Goal: Task Accomplishment & Management: Use online tool/utility

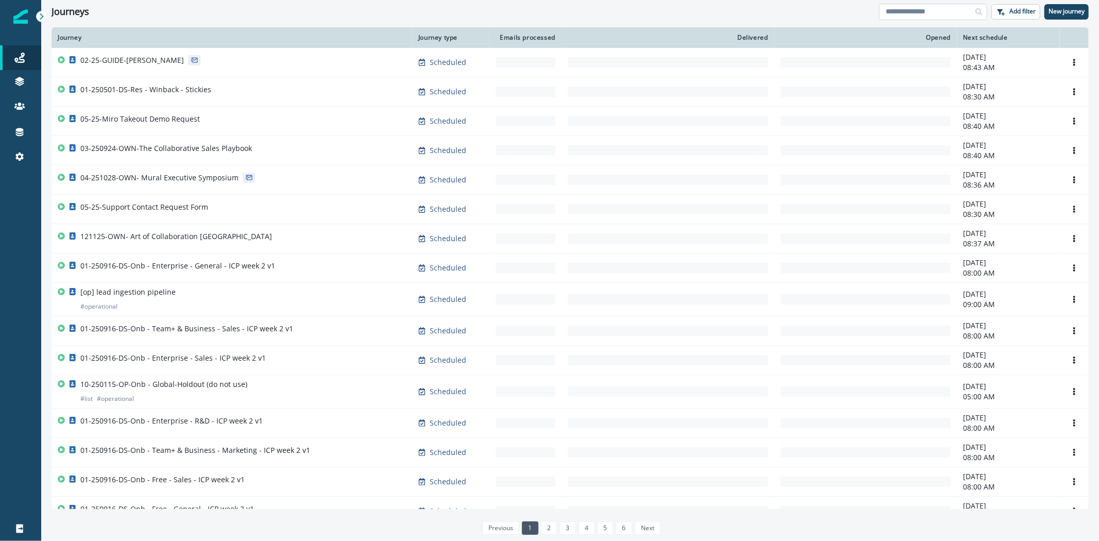
click at [908, 11] on input at bounding box center [933, 12] width 108 height 16
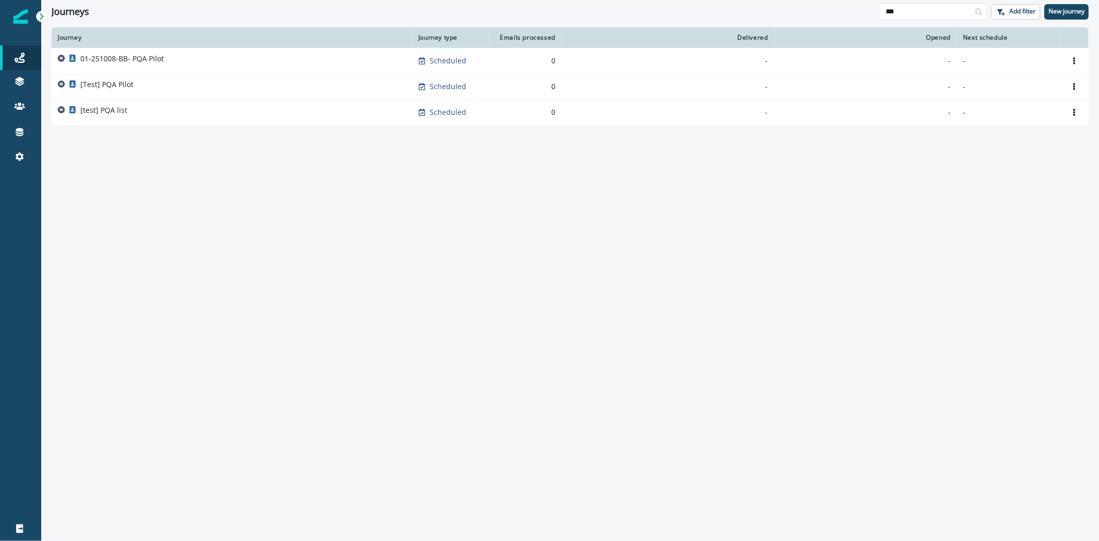
type input "***"
click at [210, 57] on div "01-251008-BB- PQA Pilot" at bounding box center [232, 61] width 348 height 14
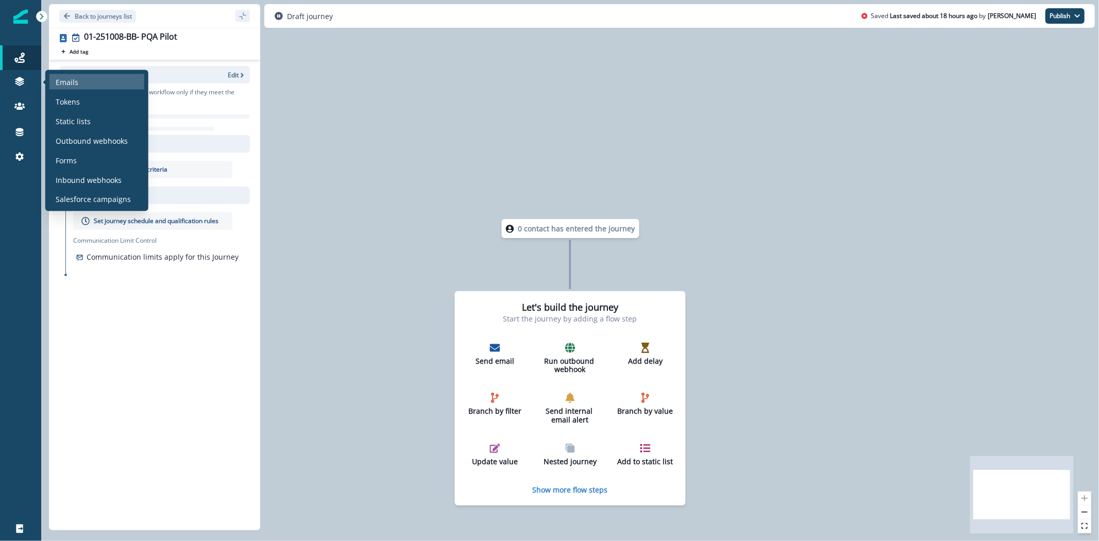
click at [68, 78] on p "Emails" at bounding box center [67, 81] width 23 height 11
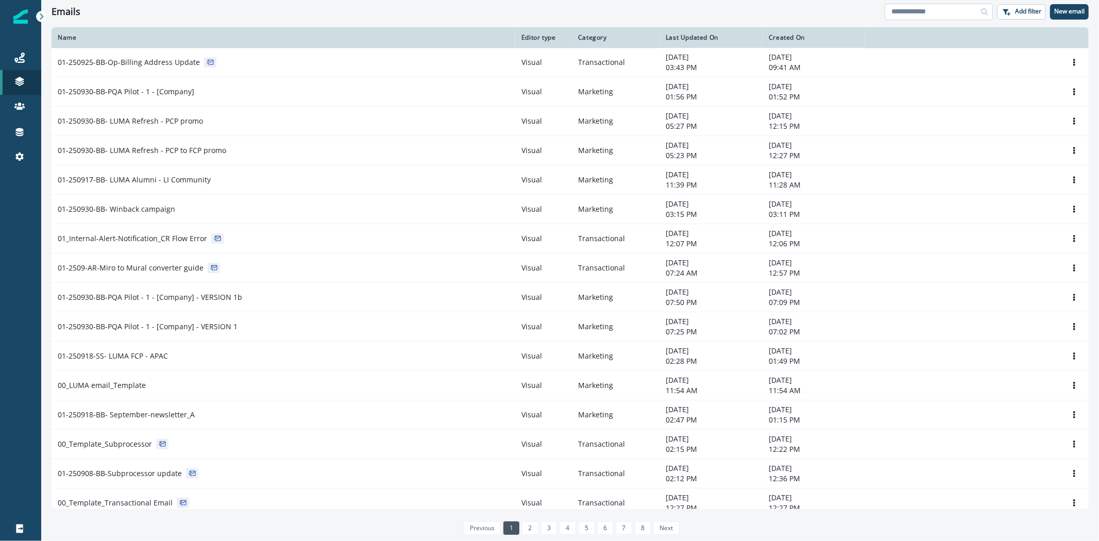
click at [906, 8] on input at bounding box center [939, 12] width 108 height 16
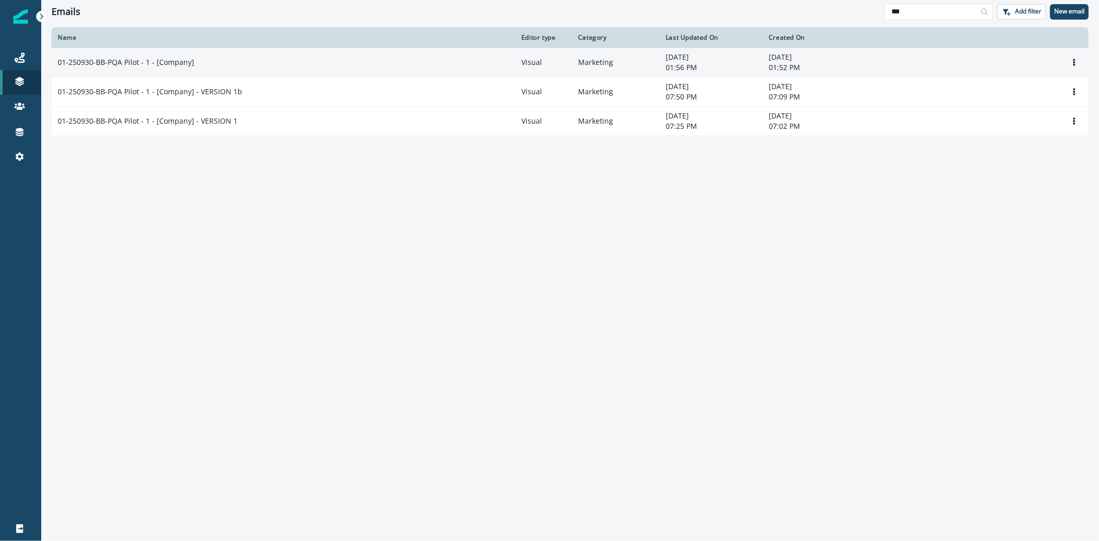
type input "***"
click at [203, 62] on div "01-250930-BB-PQA Pilot - 1 - [Company]" at bounding box center [283, 62] width 451 height 10
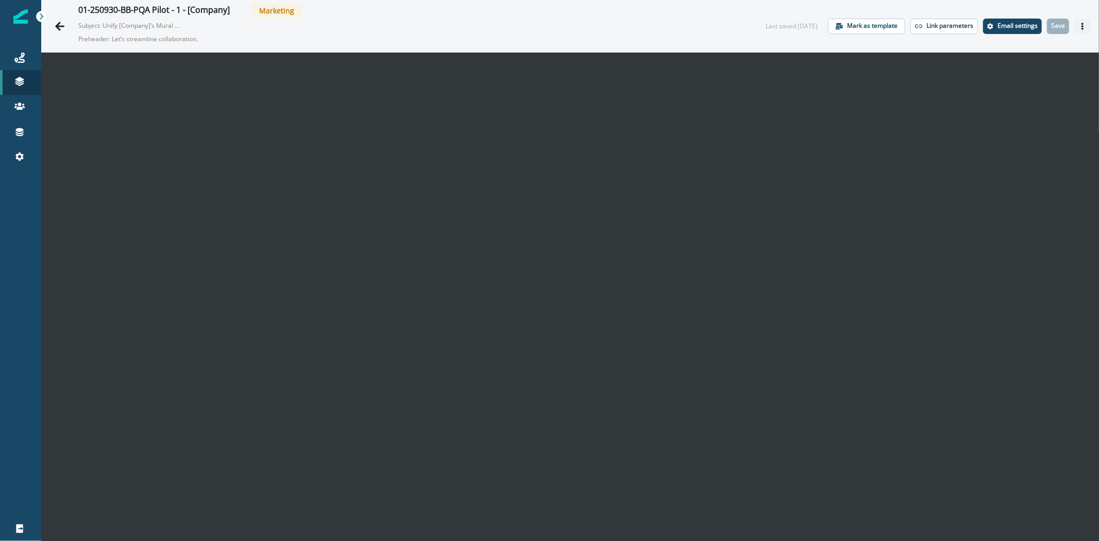
click at [1079, 27] on icon "Actions" at bounding box center [1082, 26] width 7 height 7
click at [1006, 90] on button "Send test email" at bounding box center [1025, 88] width 114 height 19
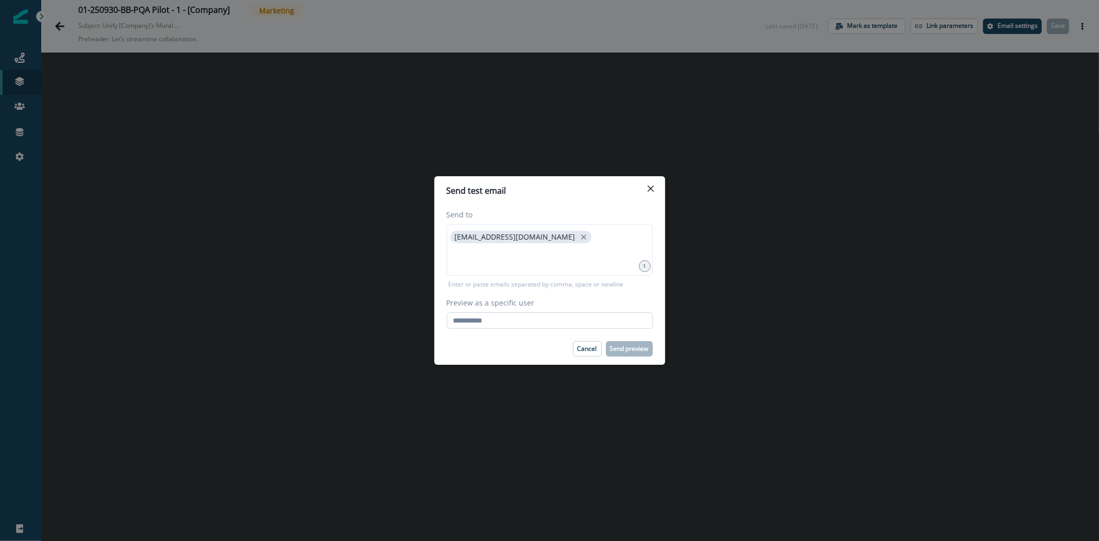
click at [492, 314] on input "Preview as a specific user" at bounding box center [550, 320] width 206 height 16
type input "**********"
click at [530, 346] on div "Cancel Send preview" at bounding box center [550, 348] width 206 height 15
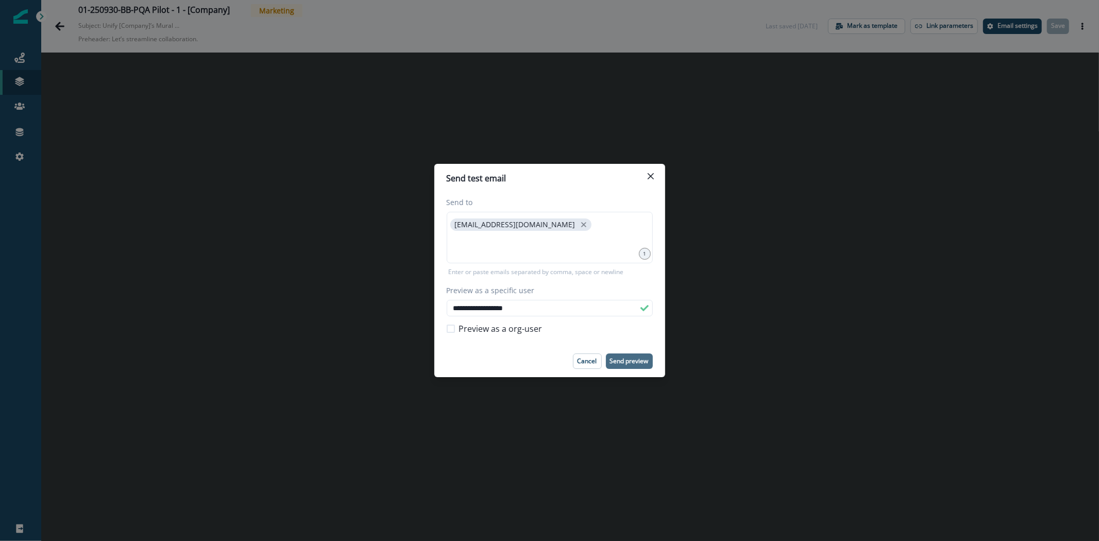
click at [624, 359] on p "Send preview" at bounding box center [629, 361] width 39 height 7
click at [651, 178] on icon "Close" at bounding box center [651, 176] width 6 height 6
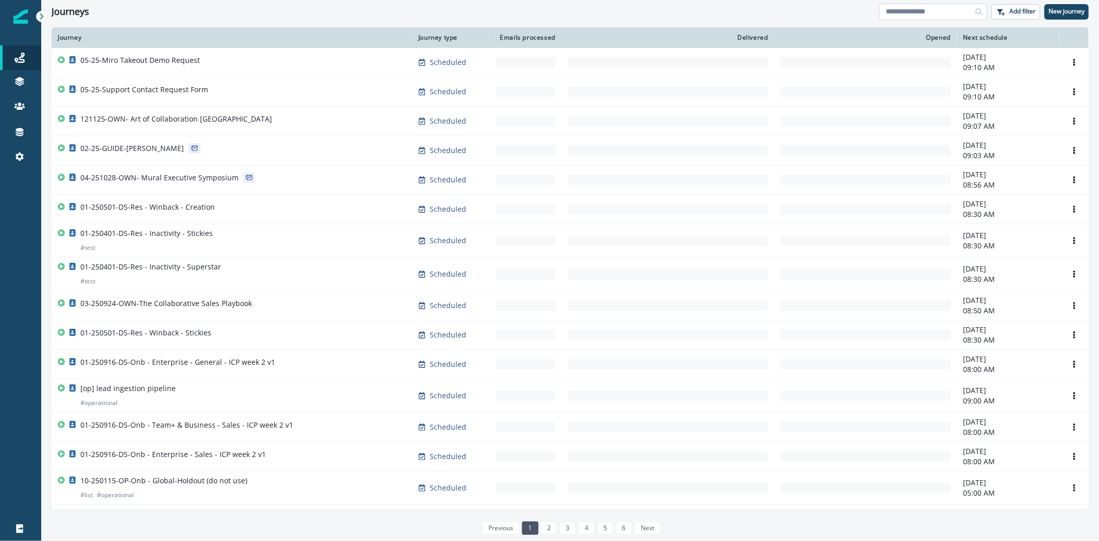
click at [914, 14] on input at bounding box center [933, 12] width 108 height 16
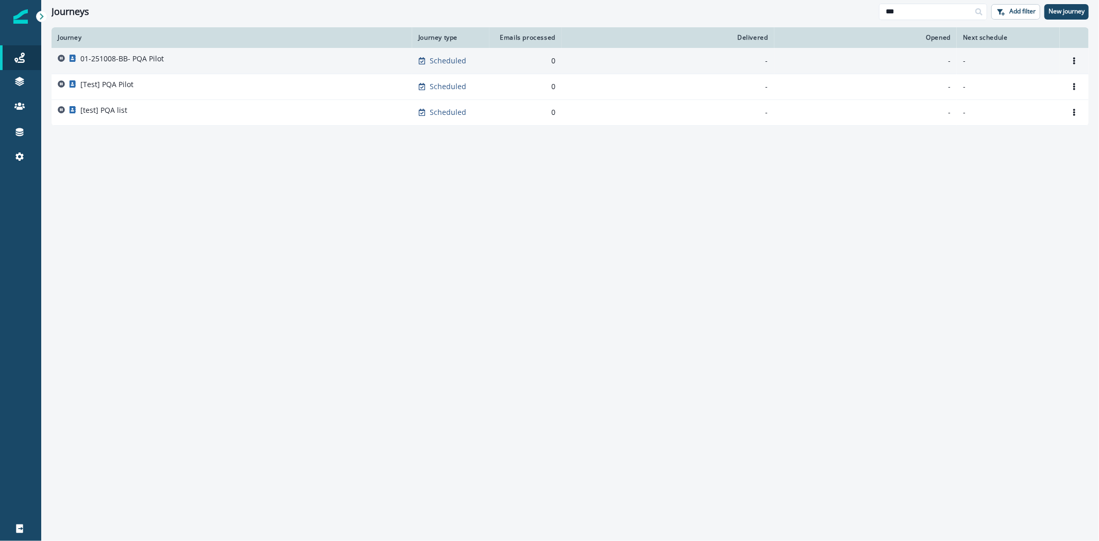
type input "***"
click at [148, 60] on p "01-251008-BB- PQA Pilot" at bounding box center [121, 59] width 83 height 10
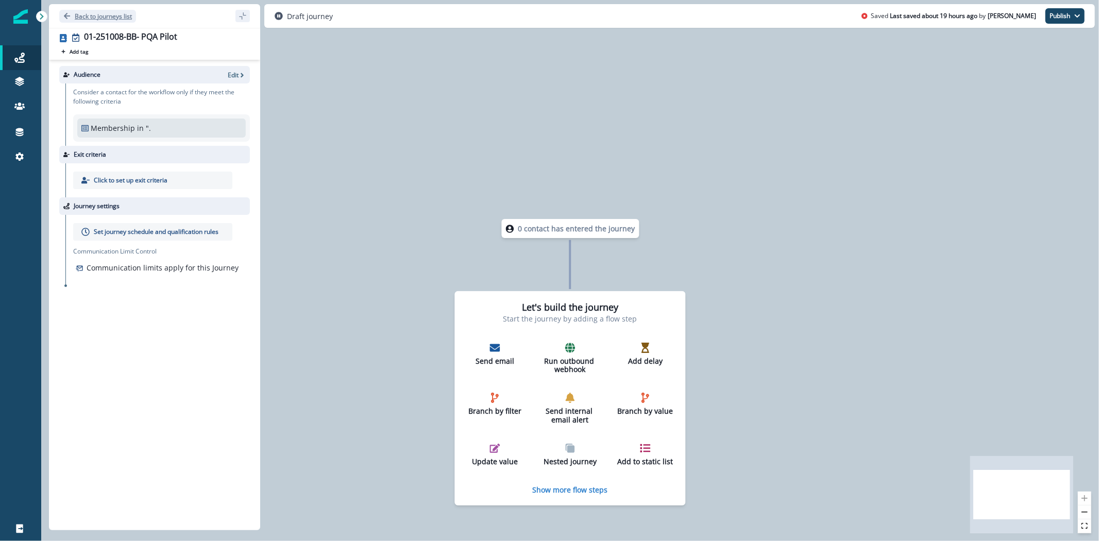
click at [74, 17] on button "Back to journeys list" at bounding box center [97, 16] width 77 height 13
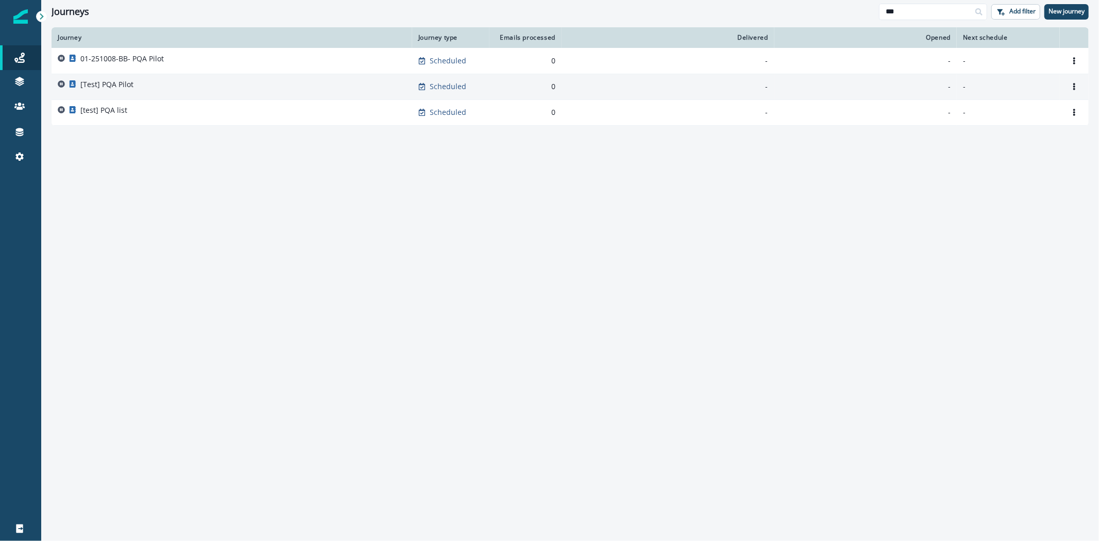
click at [131, 86] on p "[Test] PQA Pilot" at bounding box center [106, 84] width 53 height 10
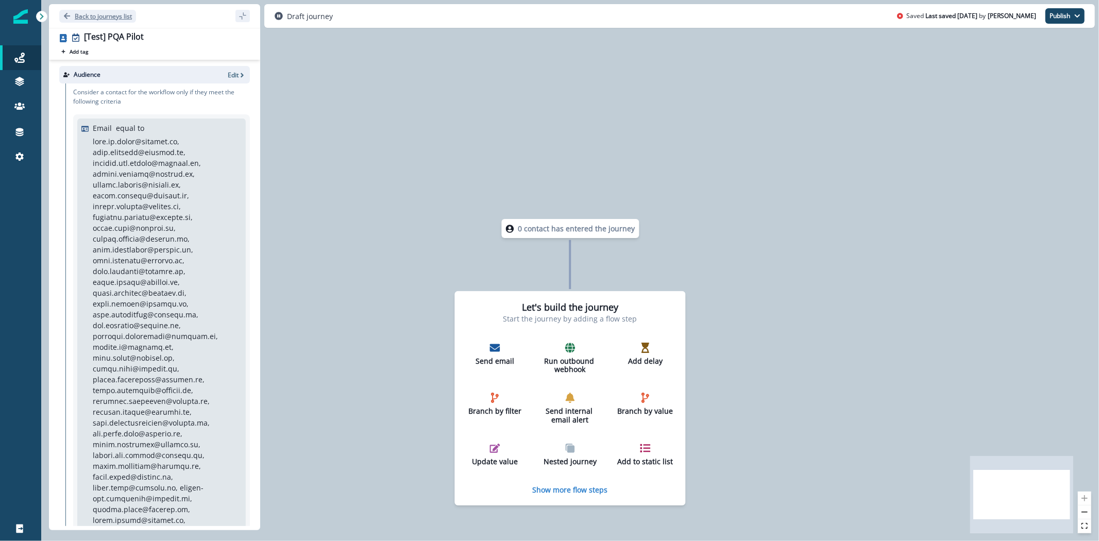
click at [64, 14] on icon "Go back" at bounding box center [66, 15] width 7 height 7
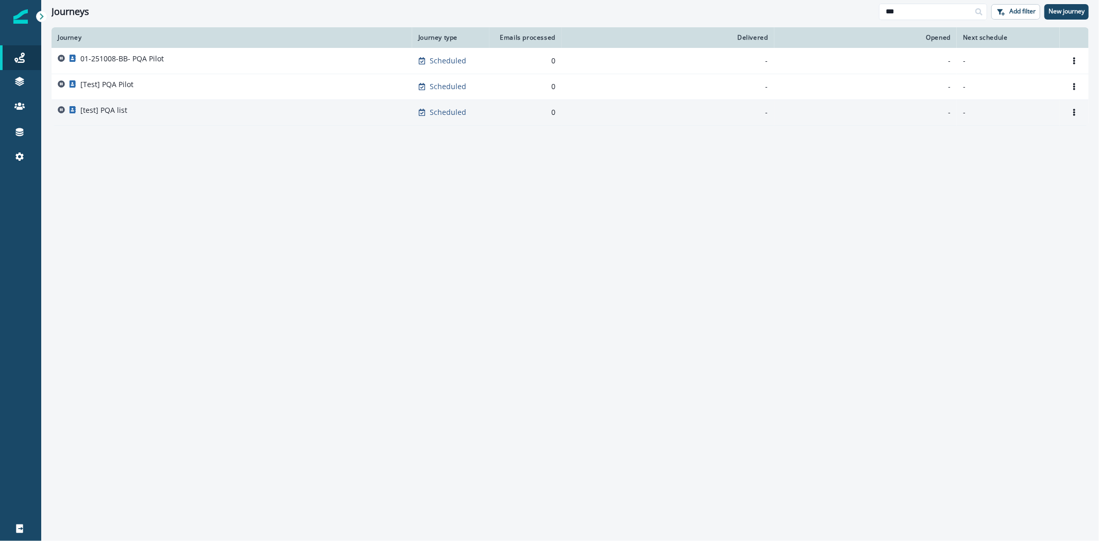
click at [137, 112] on div "[test] PQA list" at bounding box center [232, 112] width 348 height 14
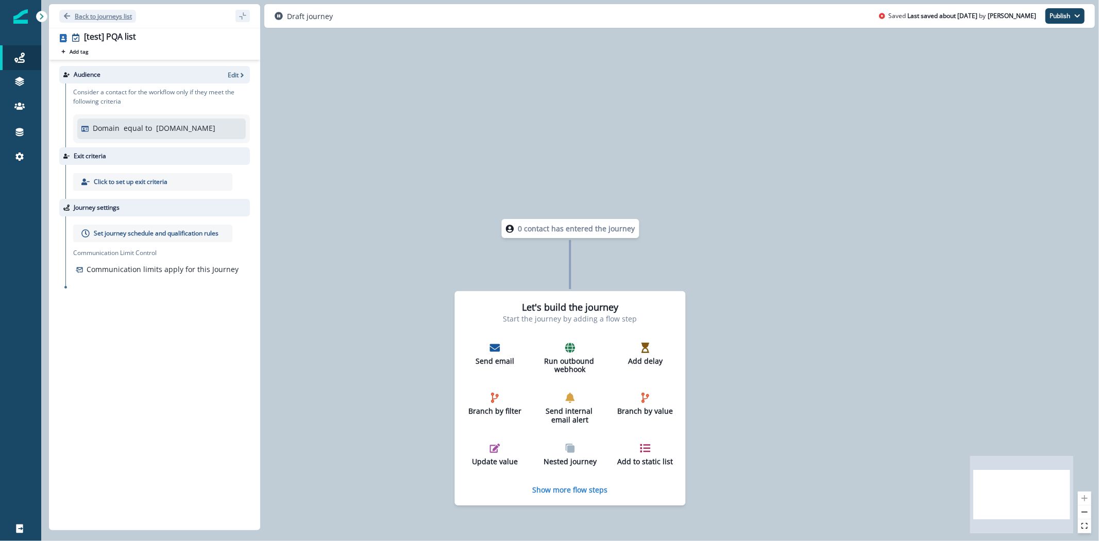
click at [65, 14] on icon "Go back" at bounding box center [66, 15] width 7 height 7
